Goal: Task Accomplishment & Management: Complete application form

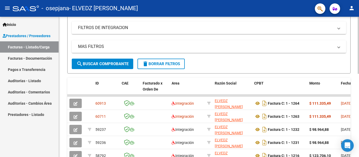
scroll to position [101, 0]
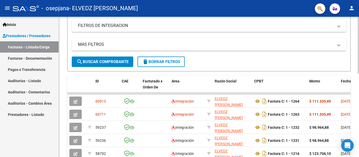
click at [353, 102] on div "Video tutorial PRESTADORES -> Listado de CPBTs Emitidos por Prestadores / Prove…" at bounding box center [209, 87] width 301 height 342
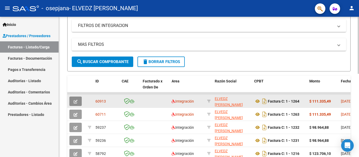
click at [77, 103] on icon "button" at bounding box center [75, 102] width 4 height 4
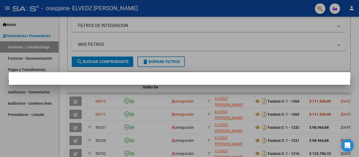
click at [216, 67] on div at bounding box center [179, 78] width 359 height 157
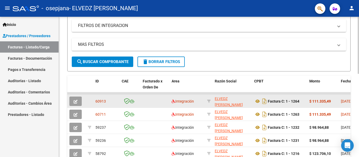
click at [73, 100] on button "button" at bounding box center [75, 101] width 12 height 9
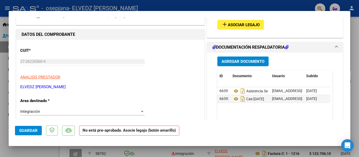
scroll to position [44, 0]
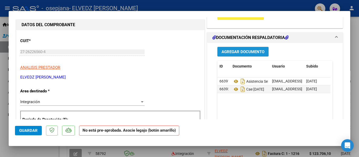
click at [238, 54] on span "Agregar Documento" at bounding box center [242, 52] width 43 height 5
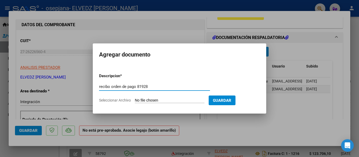
type input "recibo orden de pago 81928"
click at [159, 102] on input "Seleccionar Archivo" at bounding box center [170, 100] width 70 height 5
type input "C:\fakepath\recibo 230.pdf"
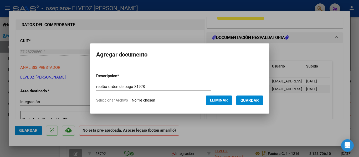
click at [251, 101] on span "Guardar" at bounding box center [249, 100] width 18 height 5
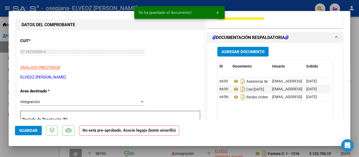
click at [279, 3] on div at bounding box center [179, 78] width 359 height 157
type input "$ 0,00"
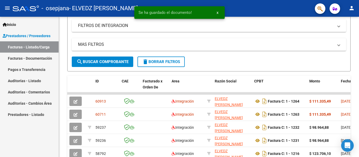
scroll to position [101, 0]
